Goal: Transaction & Acquisition: Purchase product/service

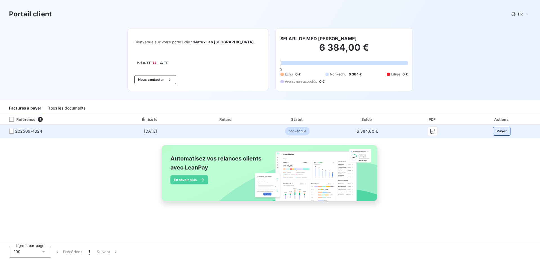
click at [499, 130] on button "Payer" at bounding box center [501, 131] width 17 height 9
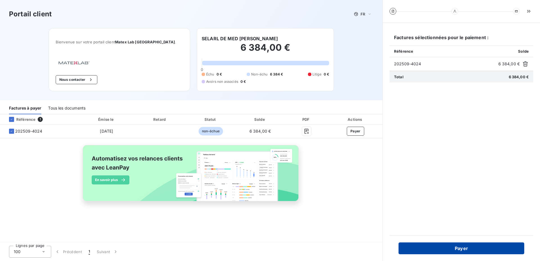
click at [460, 249] on button "Payer" at bounding box center [462, 248] width 126 height 12
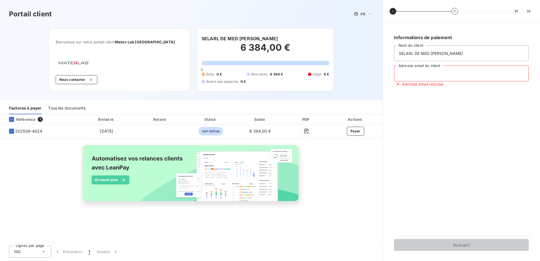
click at [422, 77] on input "Adresse email du client" at bounding box center [461, 74] width 135 height 16
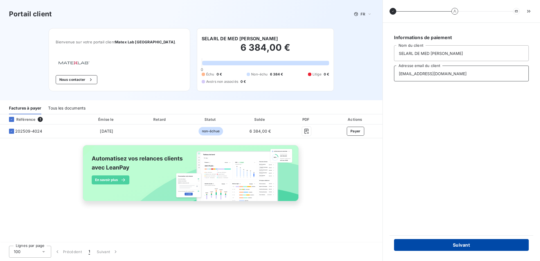
type input "[EMAIL_ADDRESS][DOMAIN_NAME]"
click at [444, 244] on button "Suivant" at bounding box center [461, 245] width 135 height 12
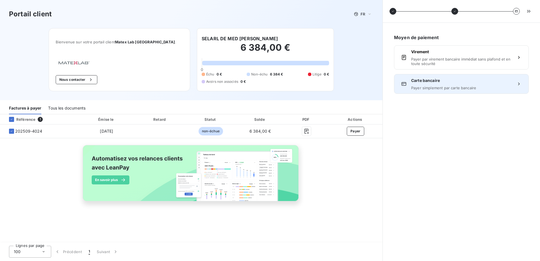
click at [505, 86] on span "Payer simplement par carte bancaire" at bounding box center [462, 88] width 100 height 5
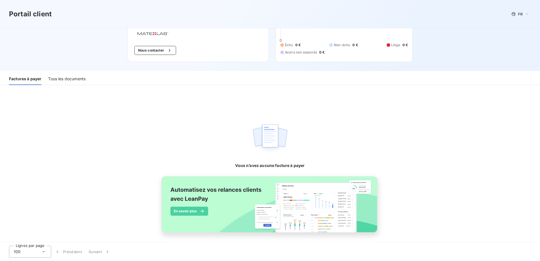
scroll to position [32, 0]
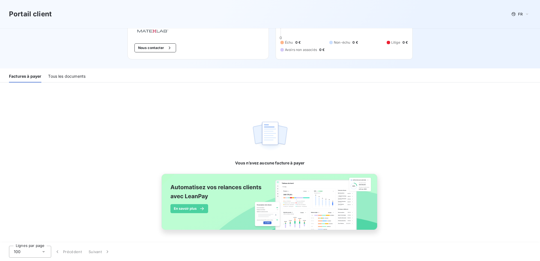
click at [70, 79] on div "Tous les documents" at bounding box center [66, 77] width 37 height 12
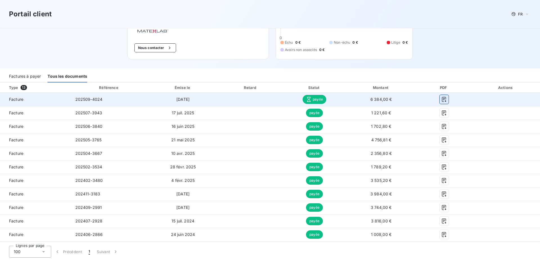
click at [442, 101] on icon "button" at bounding box center [445, 100] width 6 height 6
